Goal: Check status: Check status

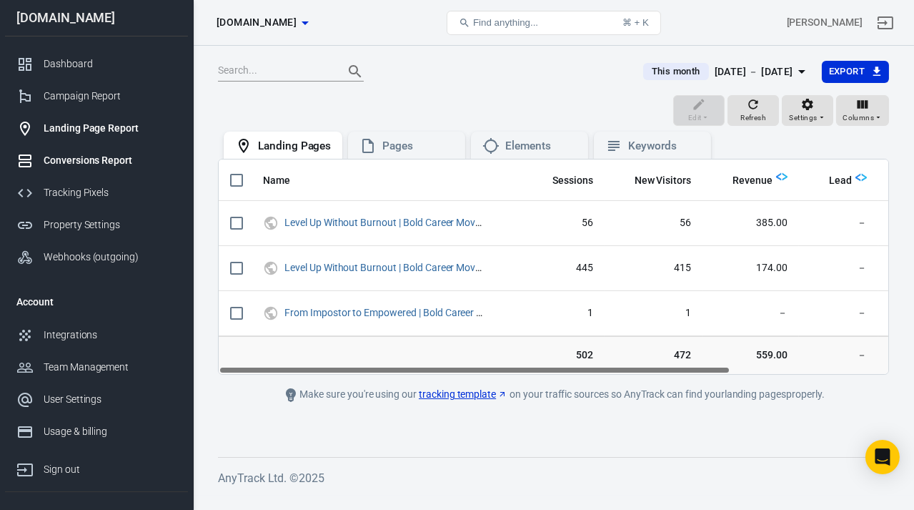
click at [51, 156] on div "Conversions Report" at bounding box center [110, 160] width 133 height 15
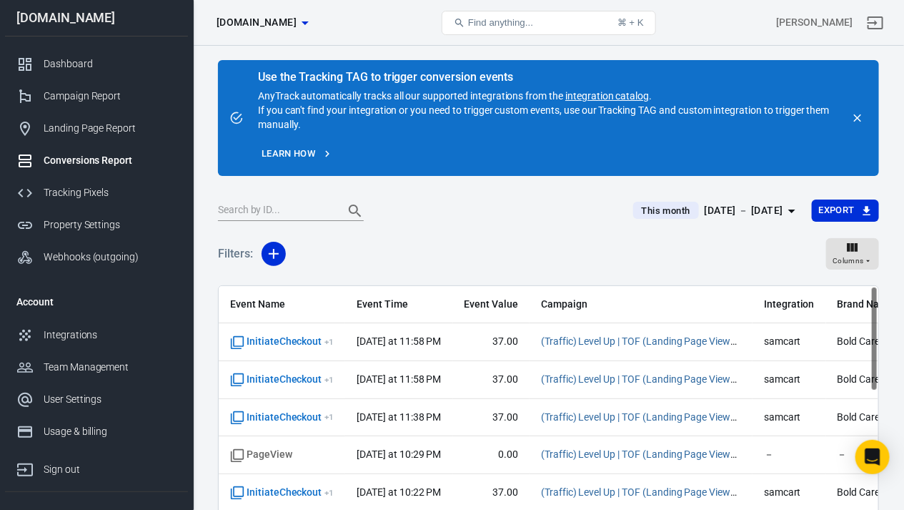
click at [779, 209] on div "Aug 31 － Sep 7, 2025" at bounding box center [744, 211] width 79 height 18
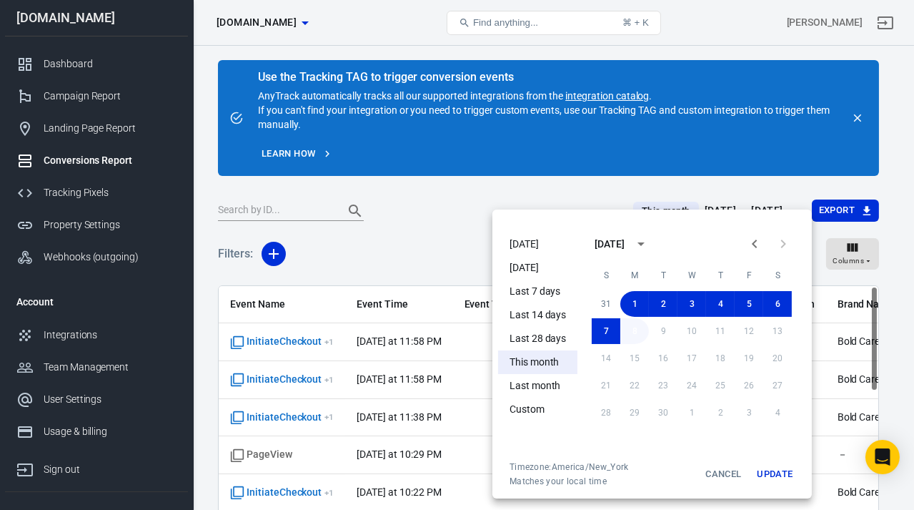
click at [632, 332] on button "8" at bounding box center [634, 331] width 29 height 26
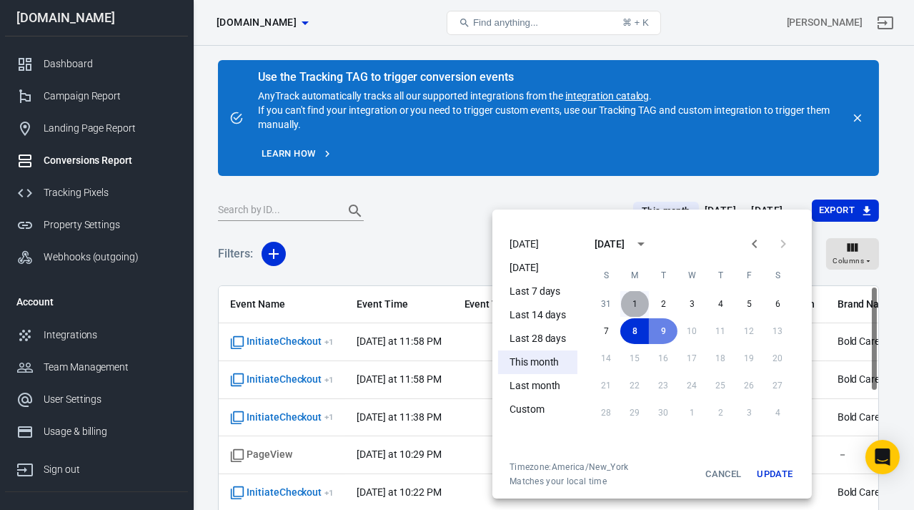
click at [634, 309] on button "1" at bounding box center [634, 304] width 29 height 26
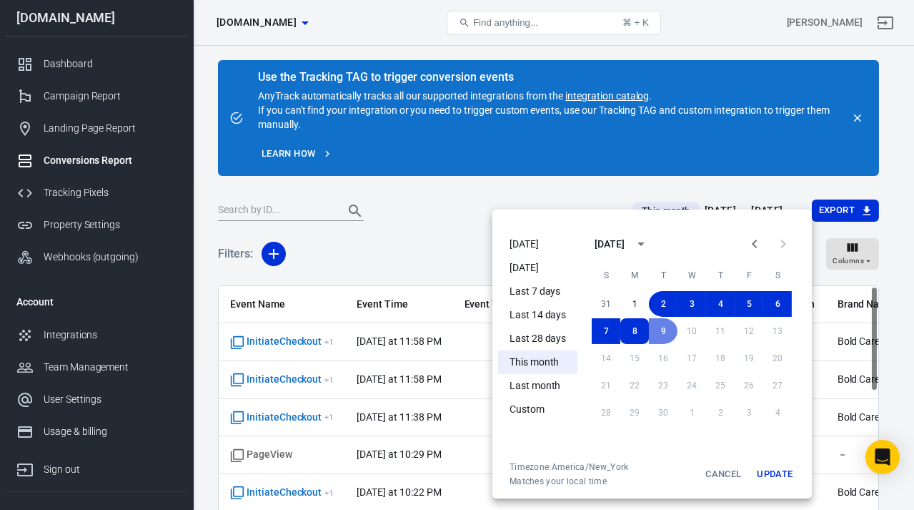
click at [764, 470] on button "Update" at bounding box center [775, 474] width 46 height 26
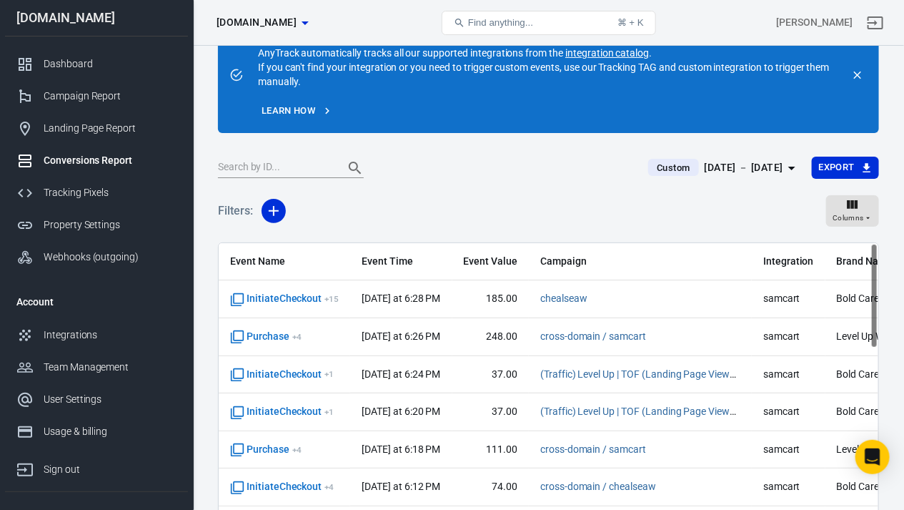
scroll to position [45, 0]
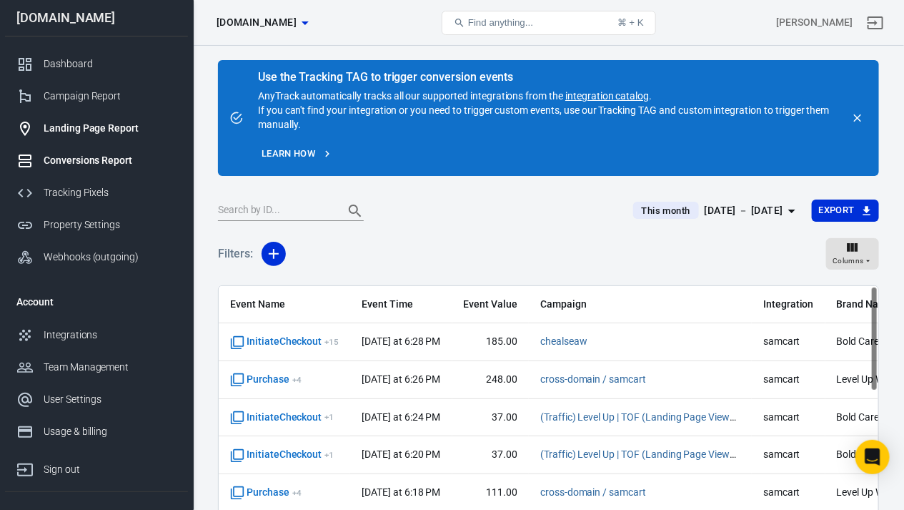
click at [63, 125] on div "Landing Page Report" at bounding box center [110, 128] width 133 height 15
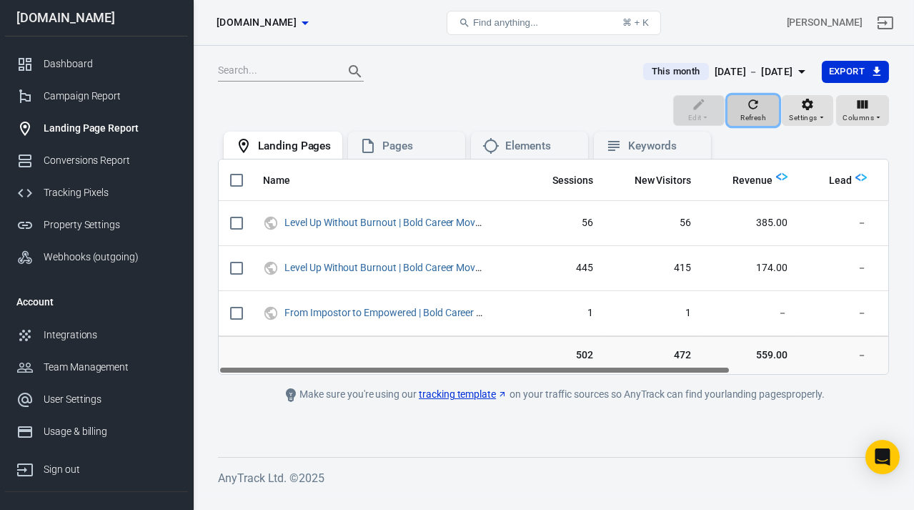
click at [755, 103] on icon "button" at bounding box center [753, 104] width 14 height 14
click at [397, 144] on div "Pages" at bounding box center [417, 146] width 71 height 15
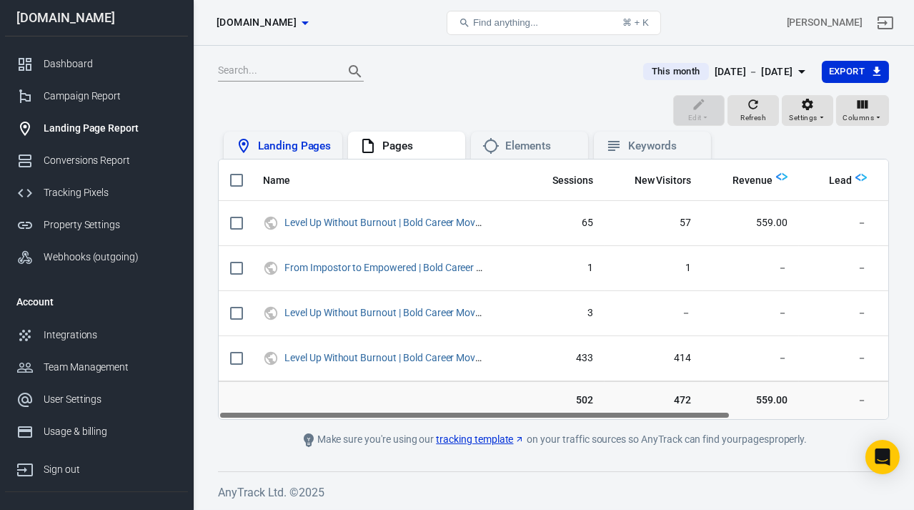
click at [289, 147] on div "Landing Pages" at bounding box center [294, 146] width 73 height 15
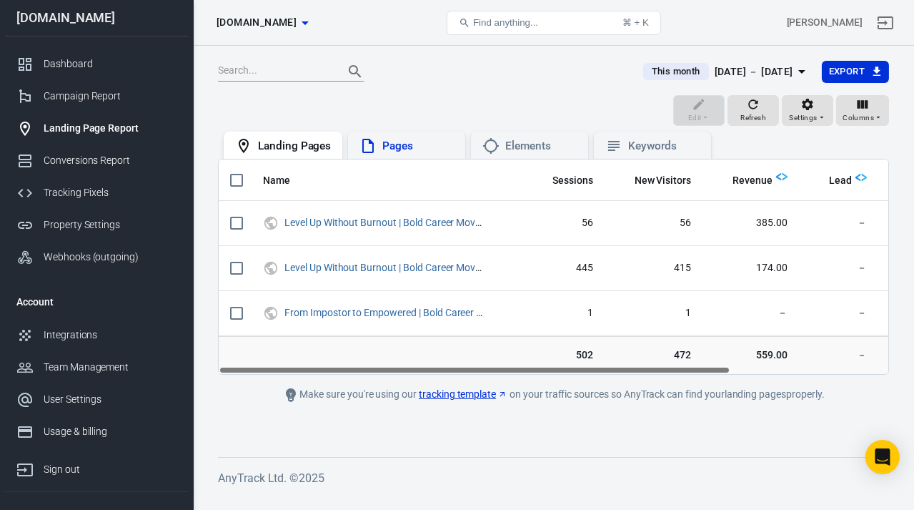
click at [419, 149] on div "Pages" at bounding box center [417, 146] width 71 height 15
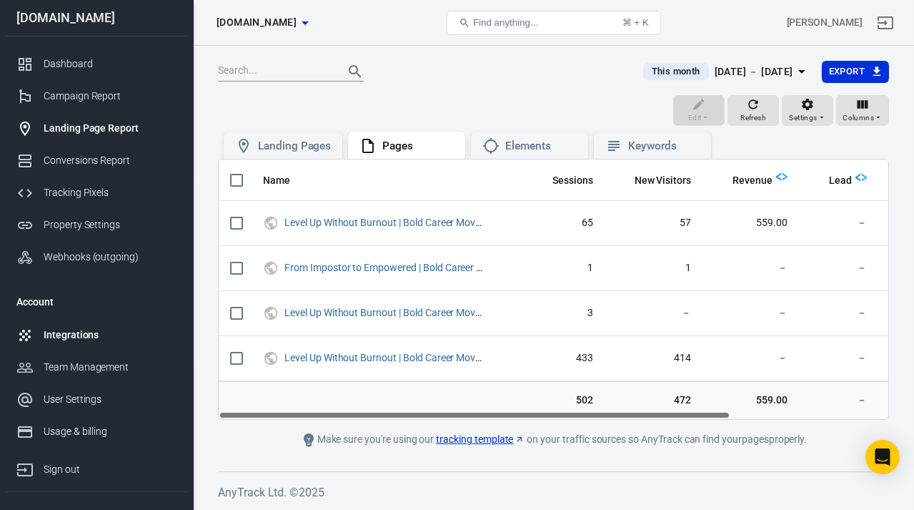
click at [80, 330] on div "Integrations" at bounding box center [110, 334] width 133 height 15
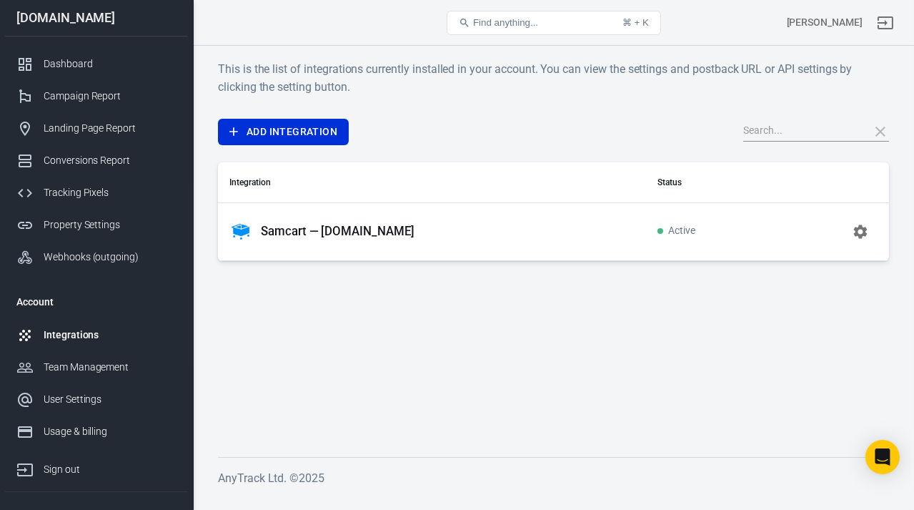
click at [420, 224] on div "Samcart — samcart.com" at bounding box center [431, 231] width 405 height 23
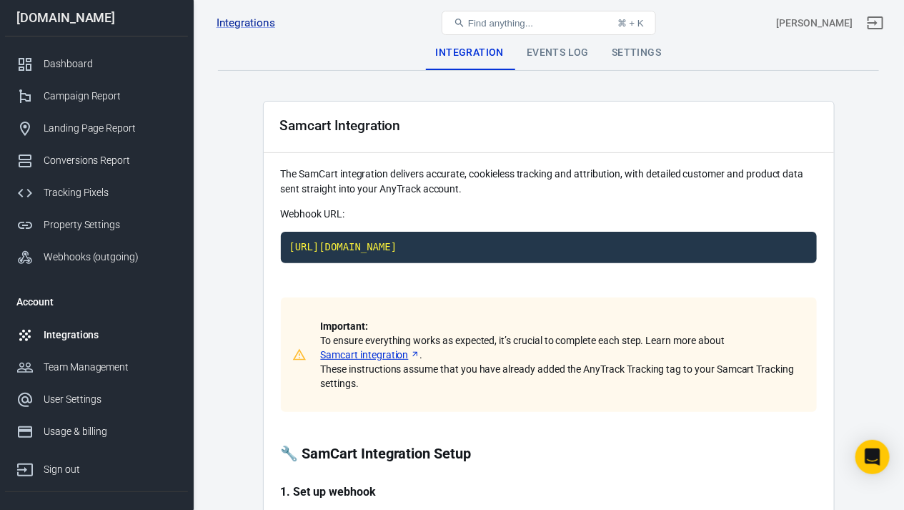
click at [549, 52] on div "Events Log" at bounding box center [557, 53] width 85 height 34
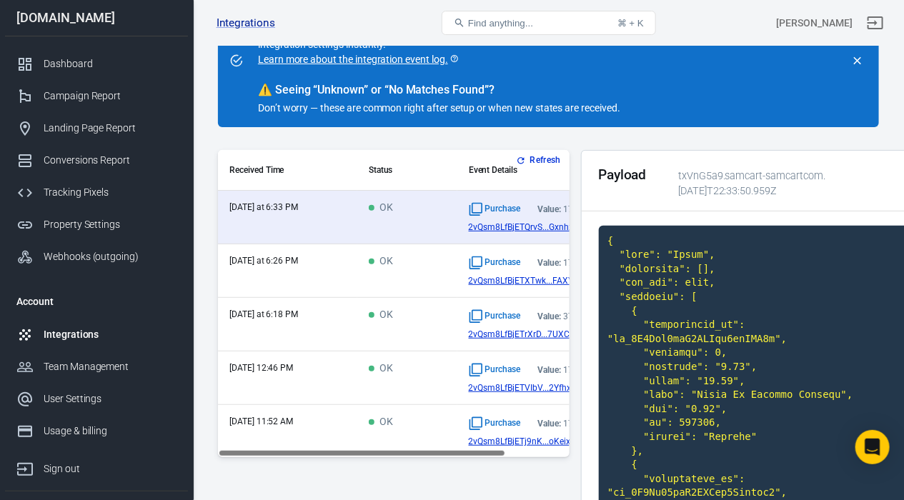
scroll to position [98, 0]
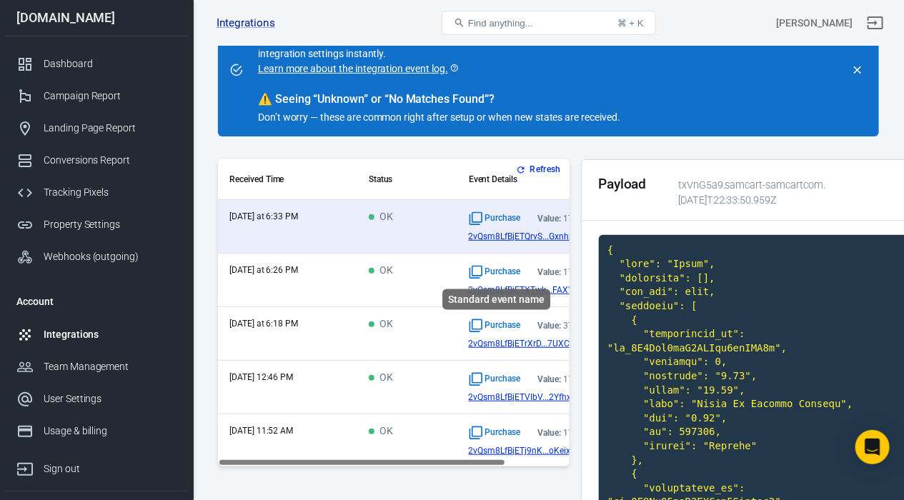
click at [493, 269] on span "Purchase" at bounding box center [495, 272] width 52 height 14
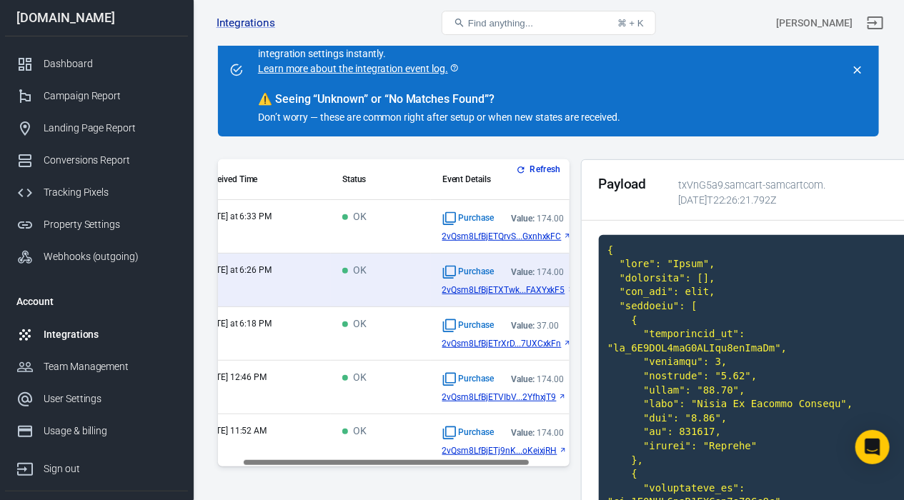
scroll to position [0, 36]
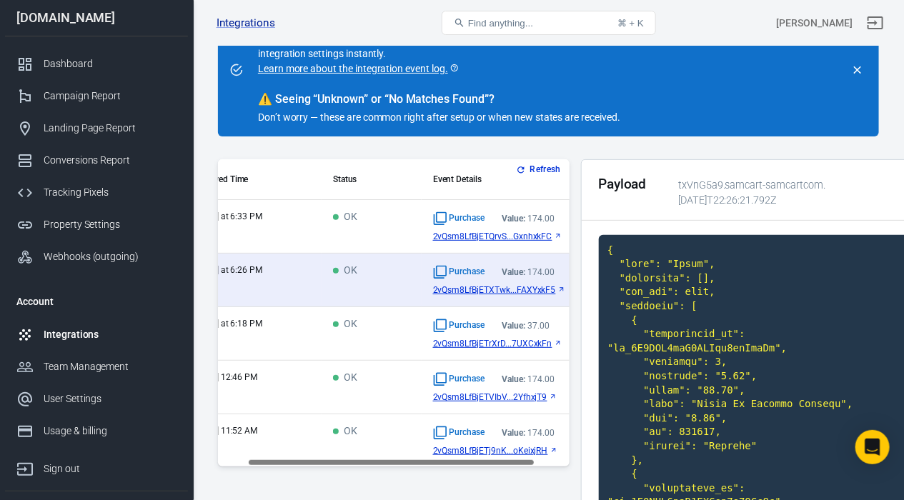
click at [468, 232] on span "2vQsm8LfBjETQrvS...GxnhxkFC" at bounding box center [492, 237] width 119 height 10
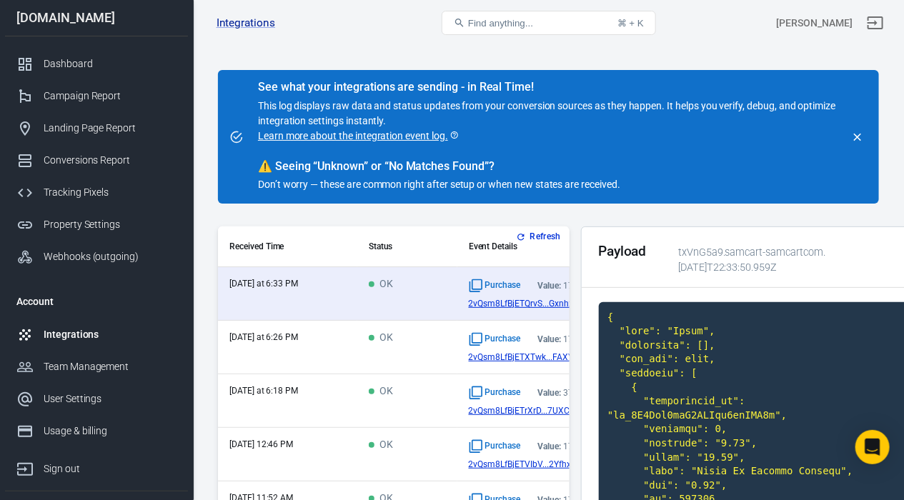
scroll to position [0, 0]
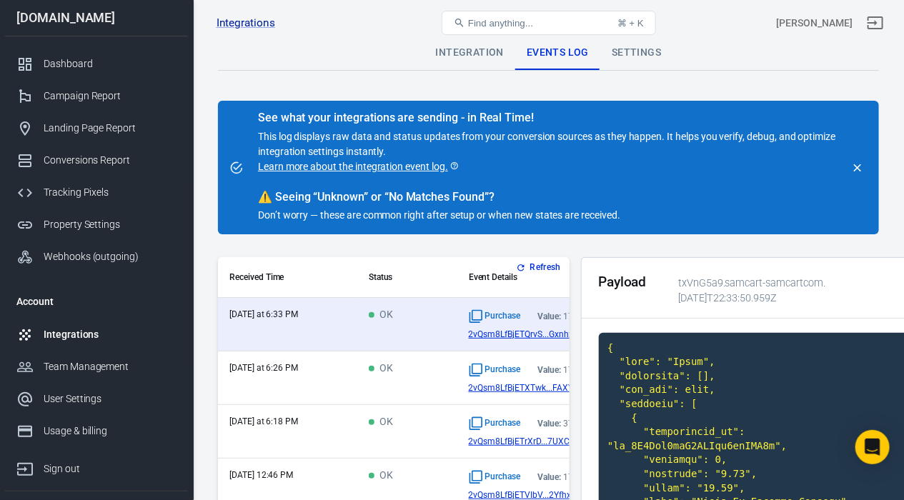
click at [420, 372] on td "OK" at bounding box center [407, 379] width 100 height 54
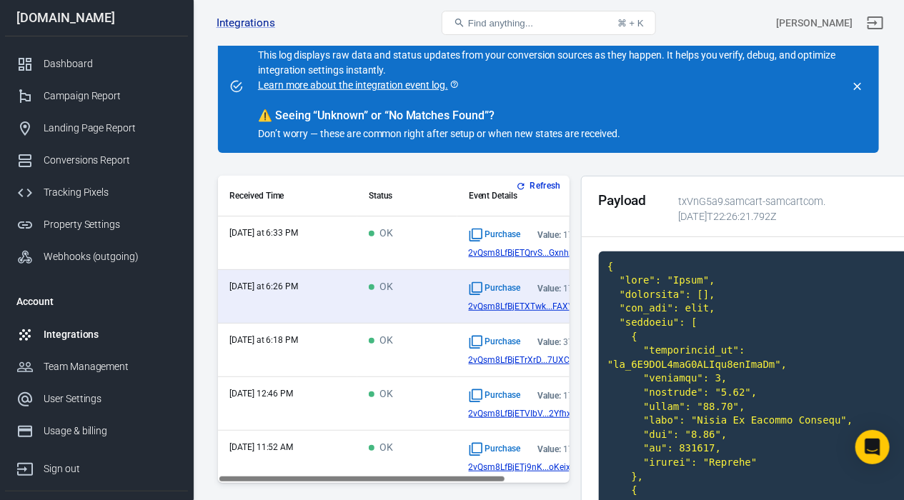
scroll to position [79, 0]
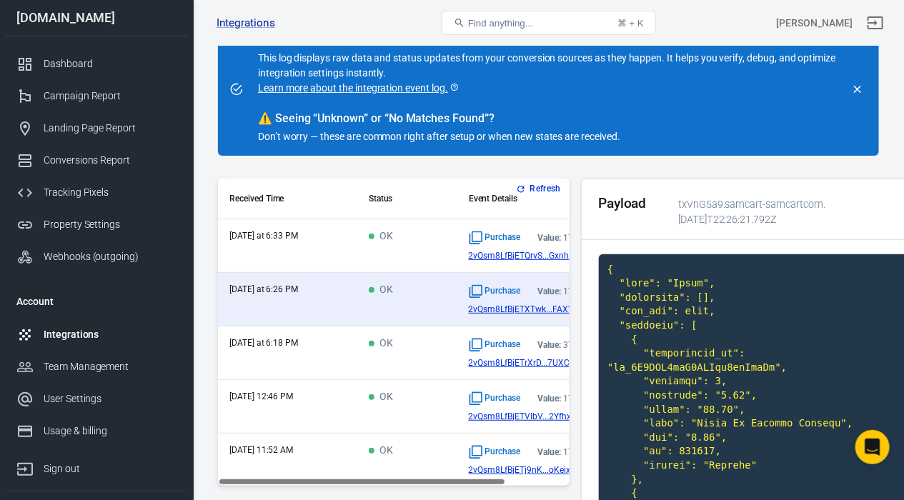
click at [407, 248] on td "OK" at bounding box center [407, 246] width 100 height 54
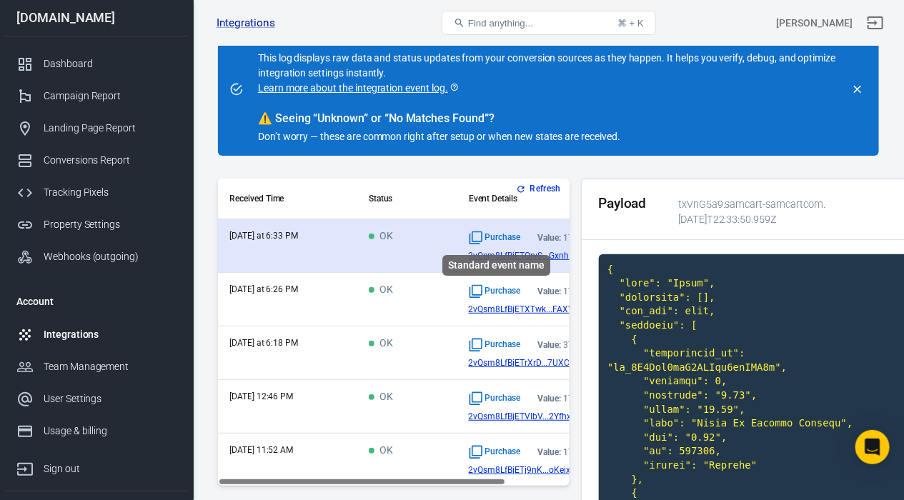
click at [493, 237] on span "Purchase" at bounding box center [495, 238] width 52 height 14
click at [478, 235] on icon "Standard event name" at bounding box center [476, 238] width 14 height 14
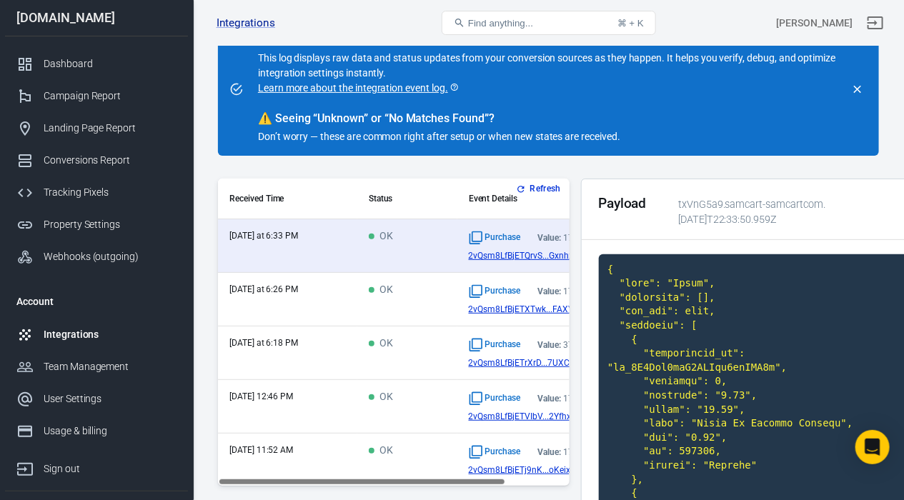
click at [332, 299] on td "today at 6:26 PM" at bounding box center [287, 300] width 139 height 54
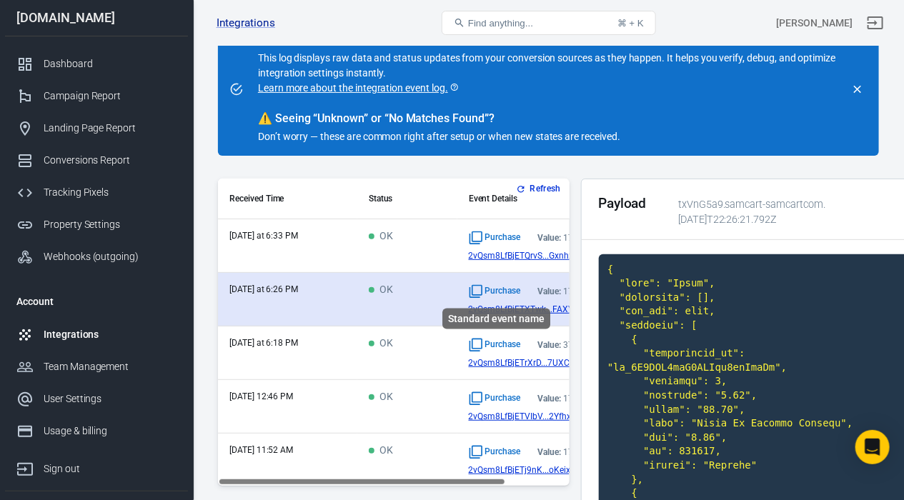
click at [493, 292] on span "Purchase" at bounding box center [495, 291] width 52 height 14
click at [557, 310] on span "2vQsm8LfBjETXTwk...FAXYxkF5" at bounding box center [530, 309] width 123 height 10
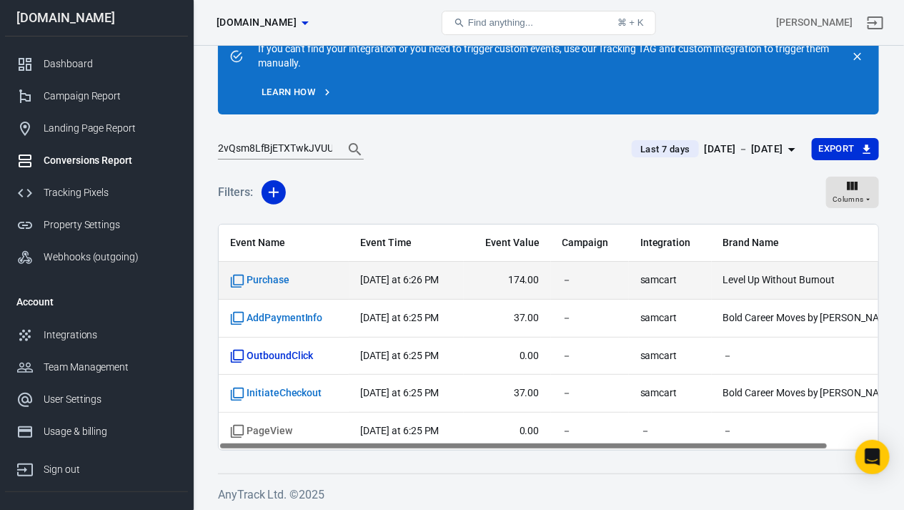
scroll to position [62, 0]
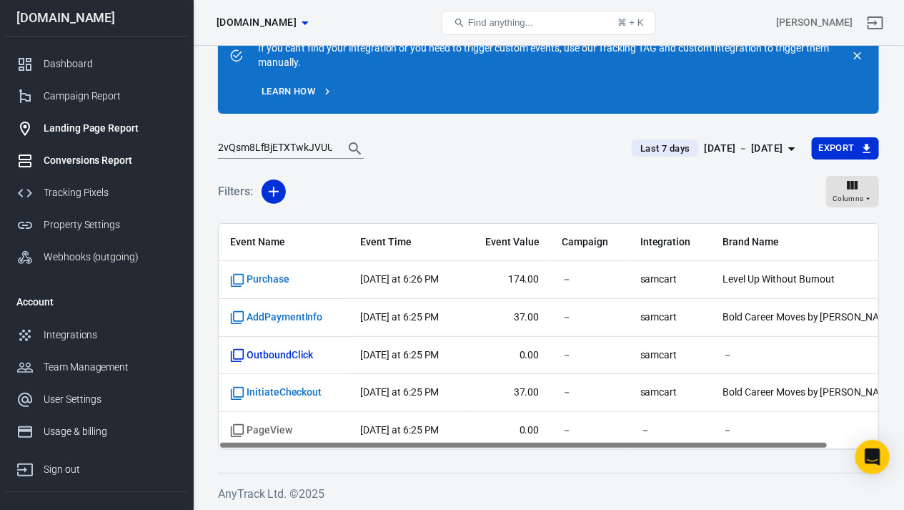
click at [61, 131] on div "Landing Page Report" at bounding box center [110, 128] width 133 height 15
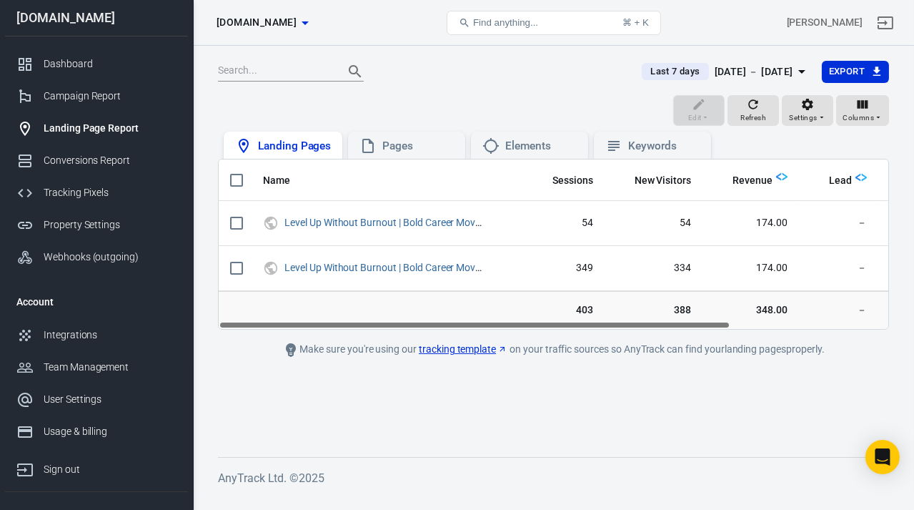
click at [292, 148] on div "Landing Pages" at bounding box center [294, 146] width 73 height 15
click at [410, 149] on div "Pages" at bounding box center [417, 146] width 71 height 15
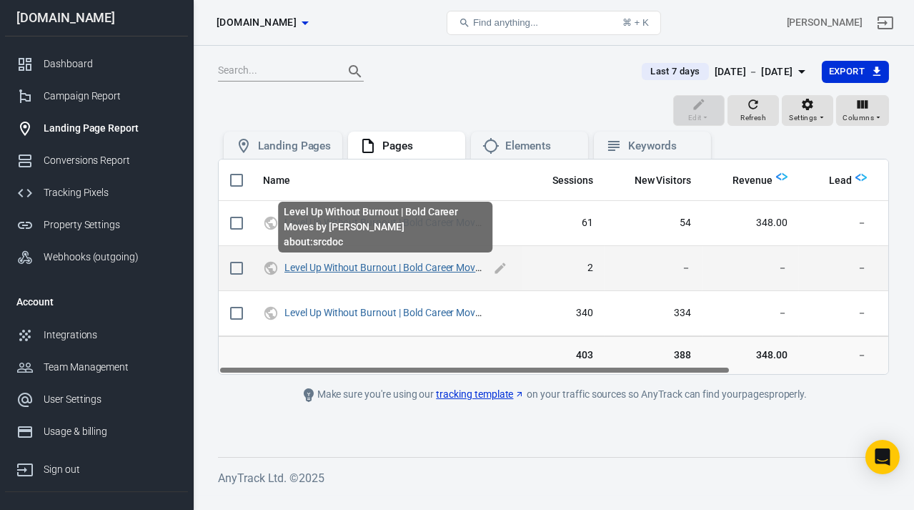
click at [412, 269] on link "Level Up Without Burnout | Bold Career Moves by [PERSON_NAME]" at bounding box center [430, 267] width 292 height 11
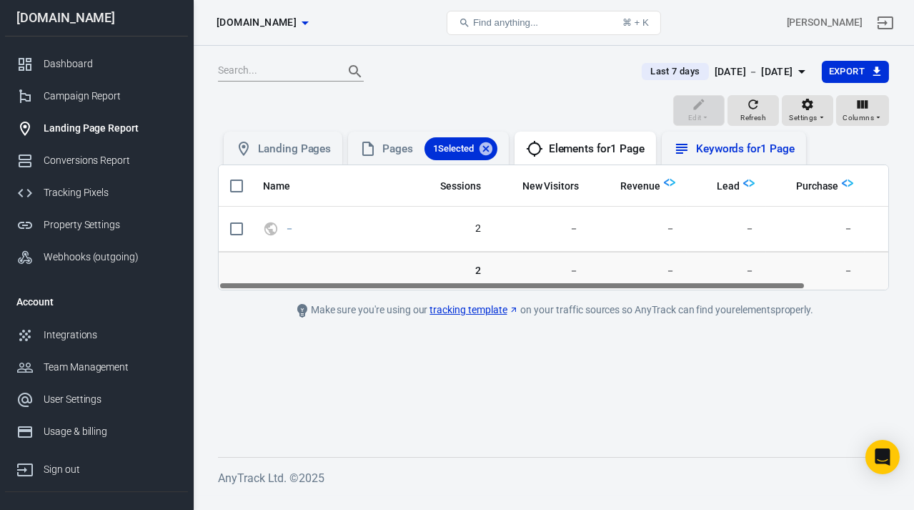
click at [721, 154] on div "Keywords for 1 Page" at bounding box center [745, 148] width 99 height 15
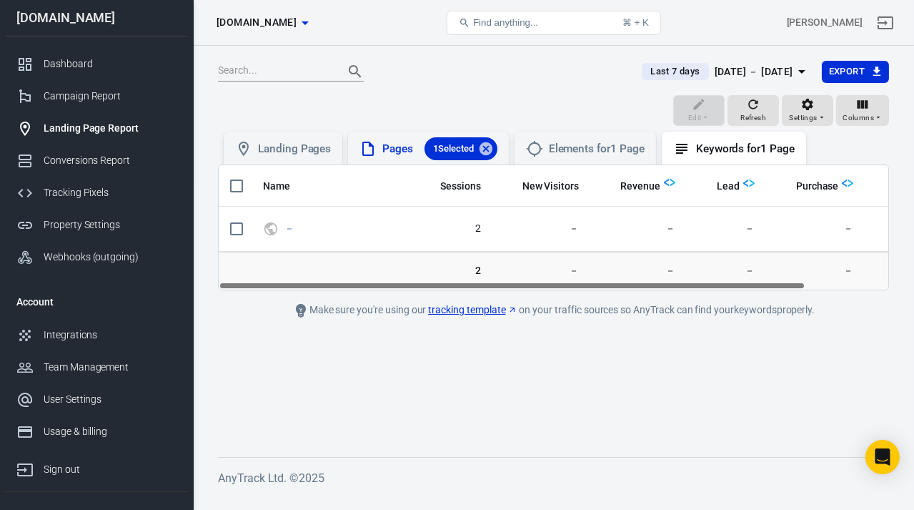
click at [401, 146] on div "Pages 1 Selected" at bounding box center [439, 148] width 114 height 23
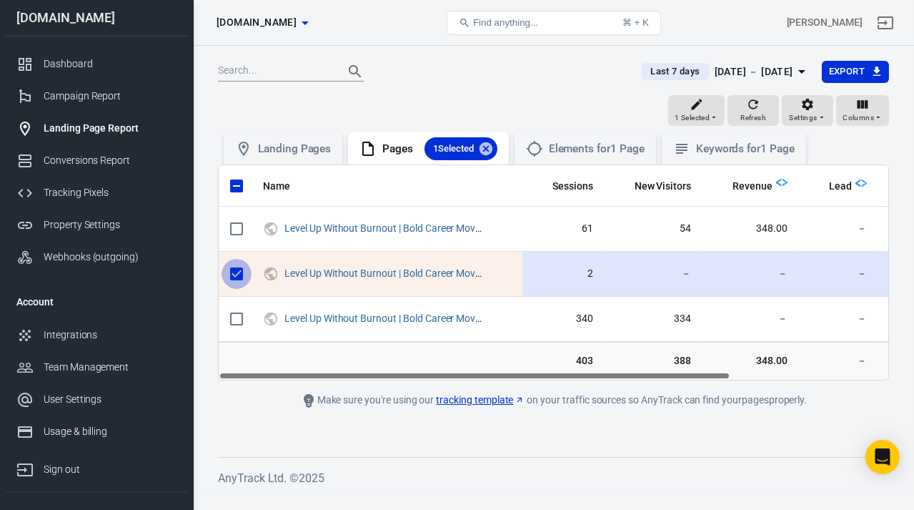
click at [238, 274] on input "scrollable content" at bounding box center [237, 274] width 30 height 30
checkbox input "false"
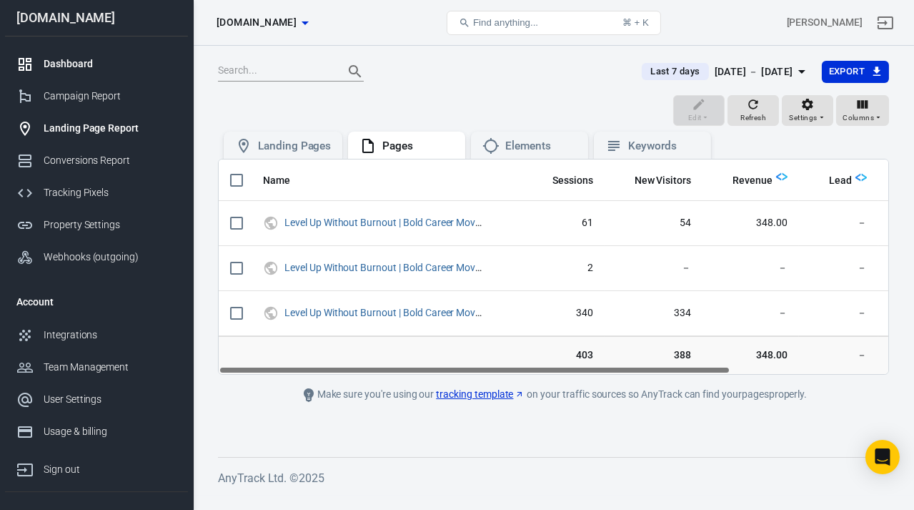
click at [76, 64] on div "Dashboard" at bounding box center [110, 63] width 133 height 15
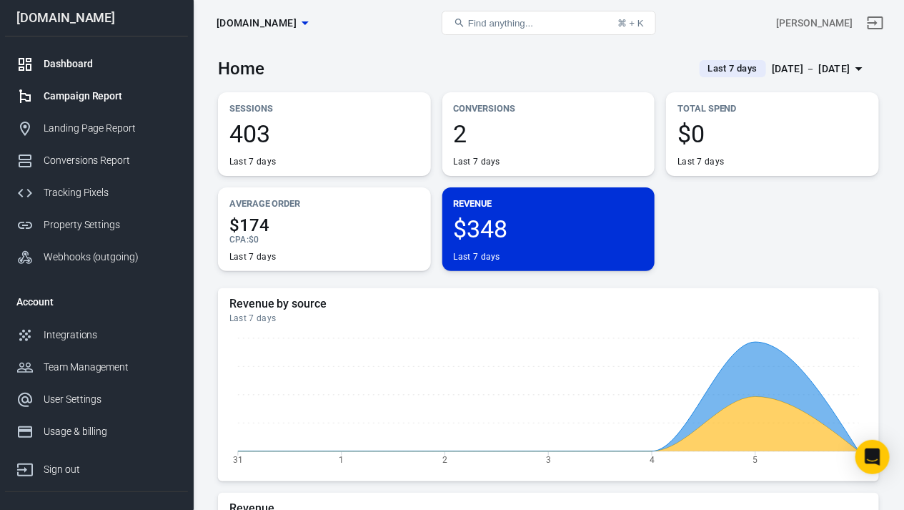
click at [84, 99] on div "Campaign Report" at bounding box center [110, 96] width 133 height 15
